Goal: Task Accomplishment & Management: Manage account settings

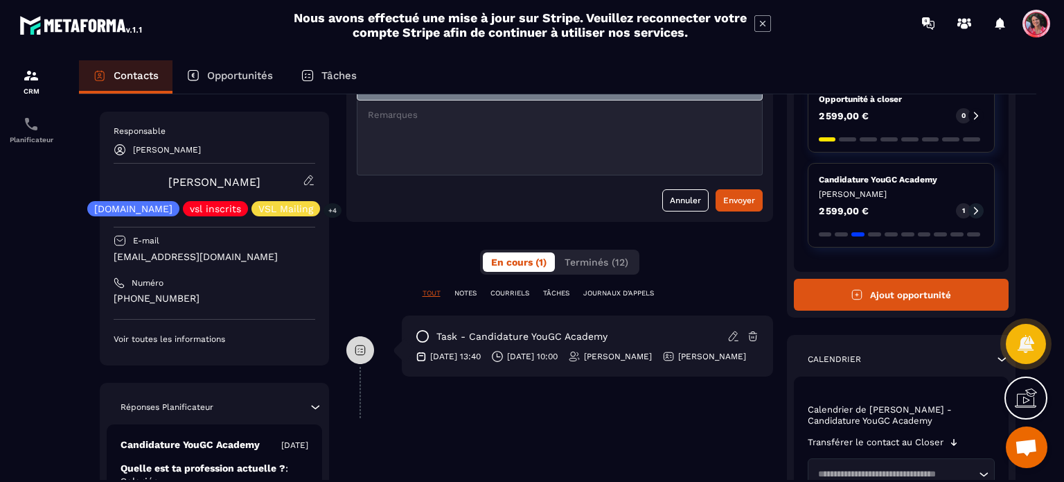
scroll to position [125, 0]
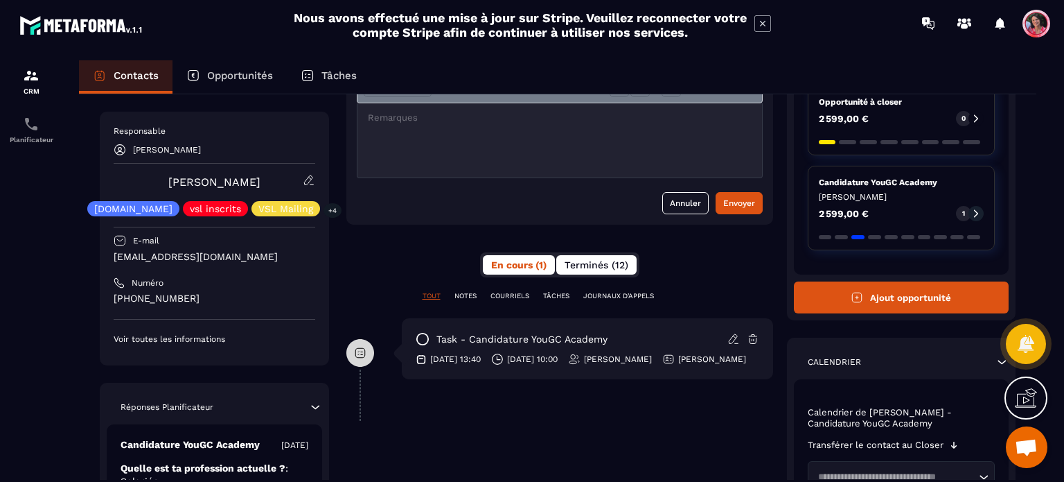
click at [588, 261] on span "Terminés (12)" at bounding box center [597, 264] width 64 height 11
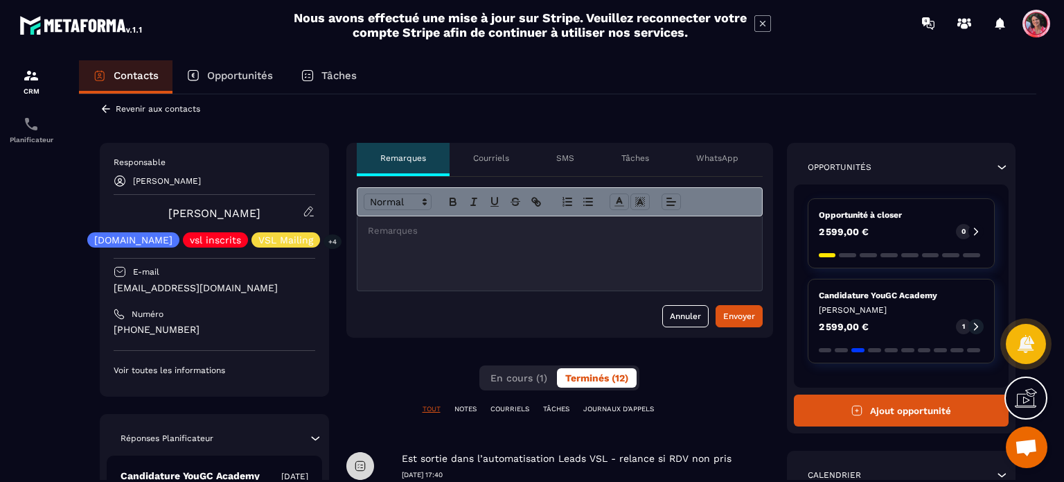
scroll to position [0, 0]
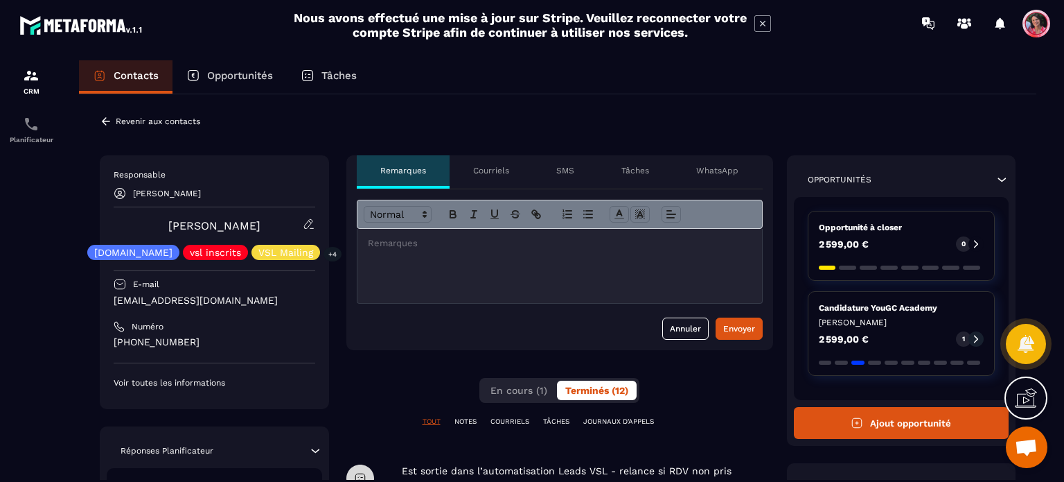
click at [110, 82] on div "Contacts" at bounding box center [126, 76] width 94 height 33
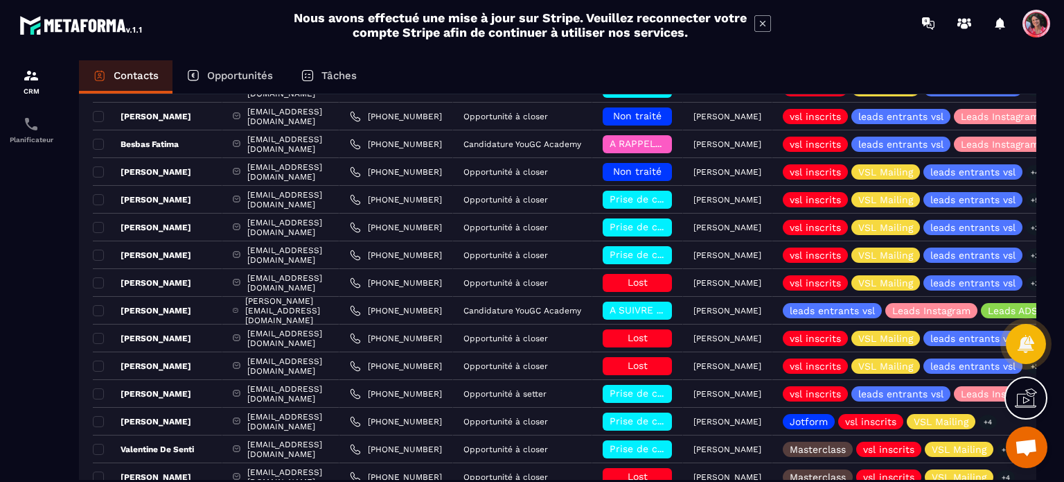
scroll to position [583, 0]
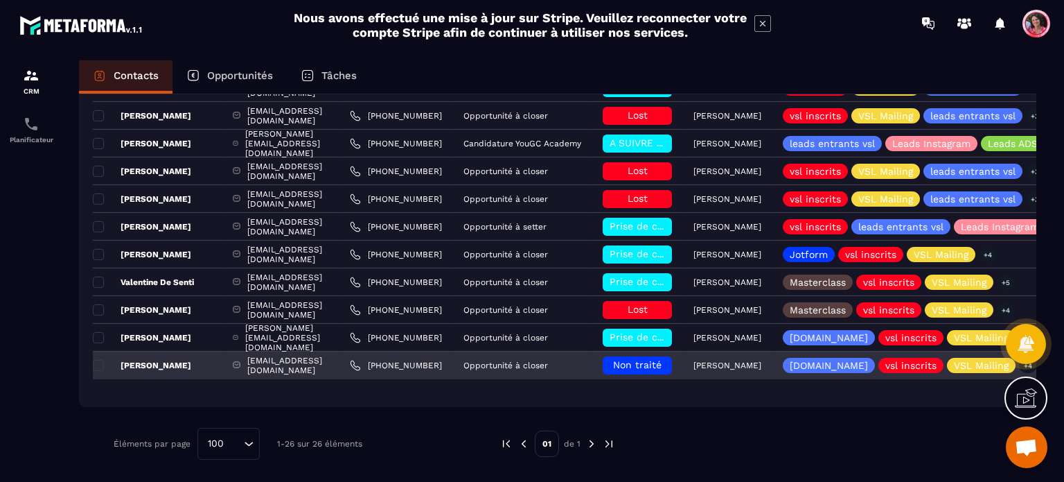
click at [662, 362] on span "Non traité" at bounding box center [637, 364] width 49 height 11
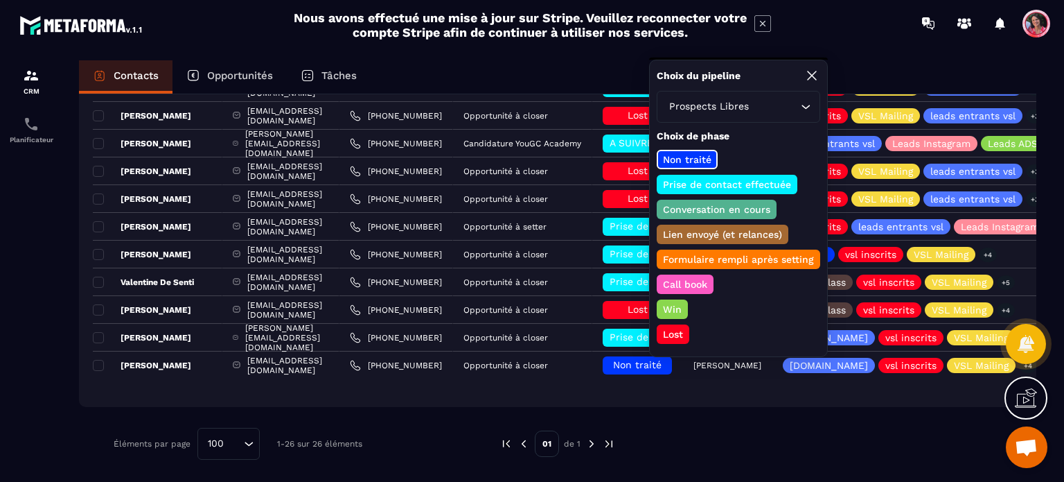
click at [770, 182] on p "Prise de contact effectuée" at bounding box center [727, 184] width 132 height 14
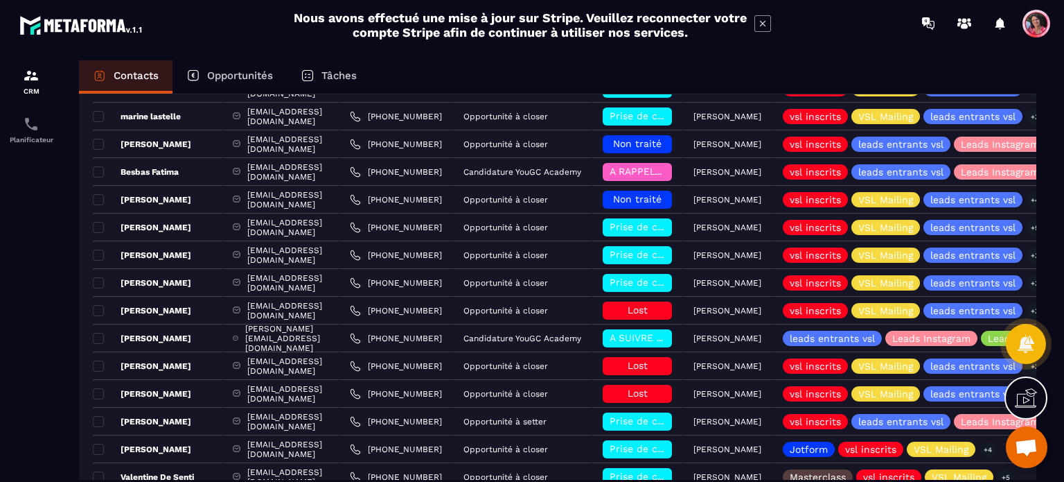
scroll to position [375, 0]
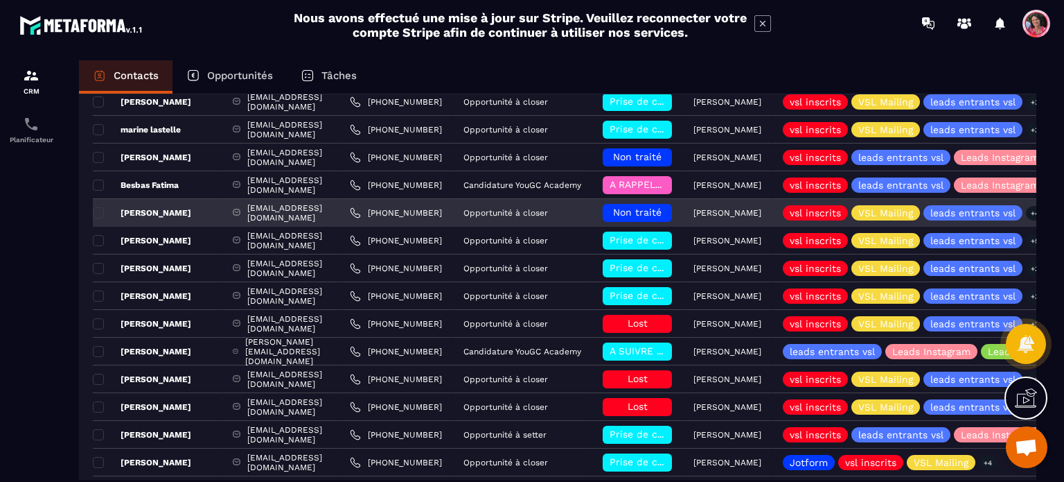
click at [139, 212] on p "[PERSON_NAME]" at bounding box center [142, 212] width 98 height 11
